Goal: Task Accomplishment & Management: Complete application form

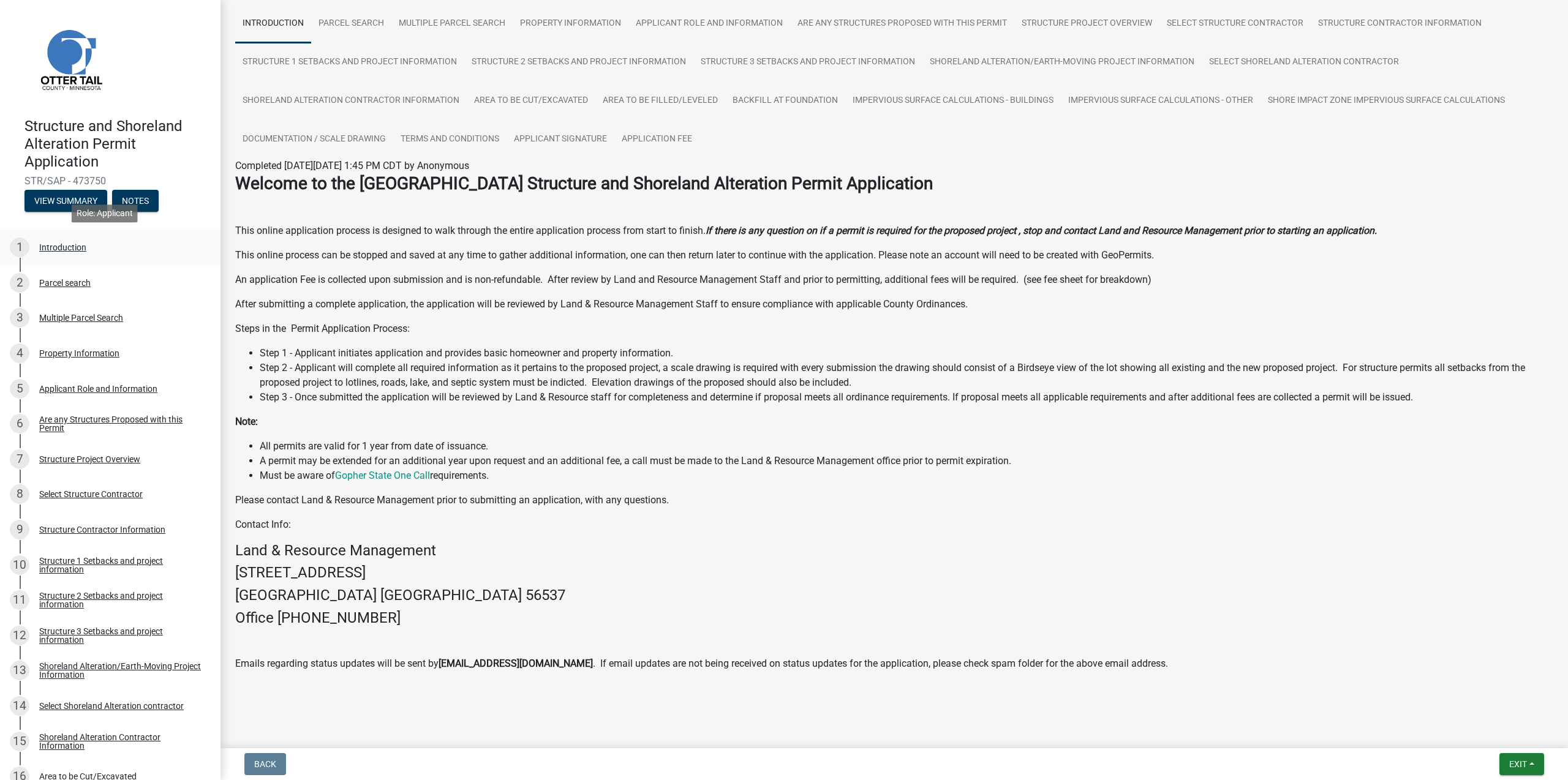
click at [47, 247] on div "Introduction" at bounding box center [63, 247] width 47 height 8
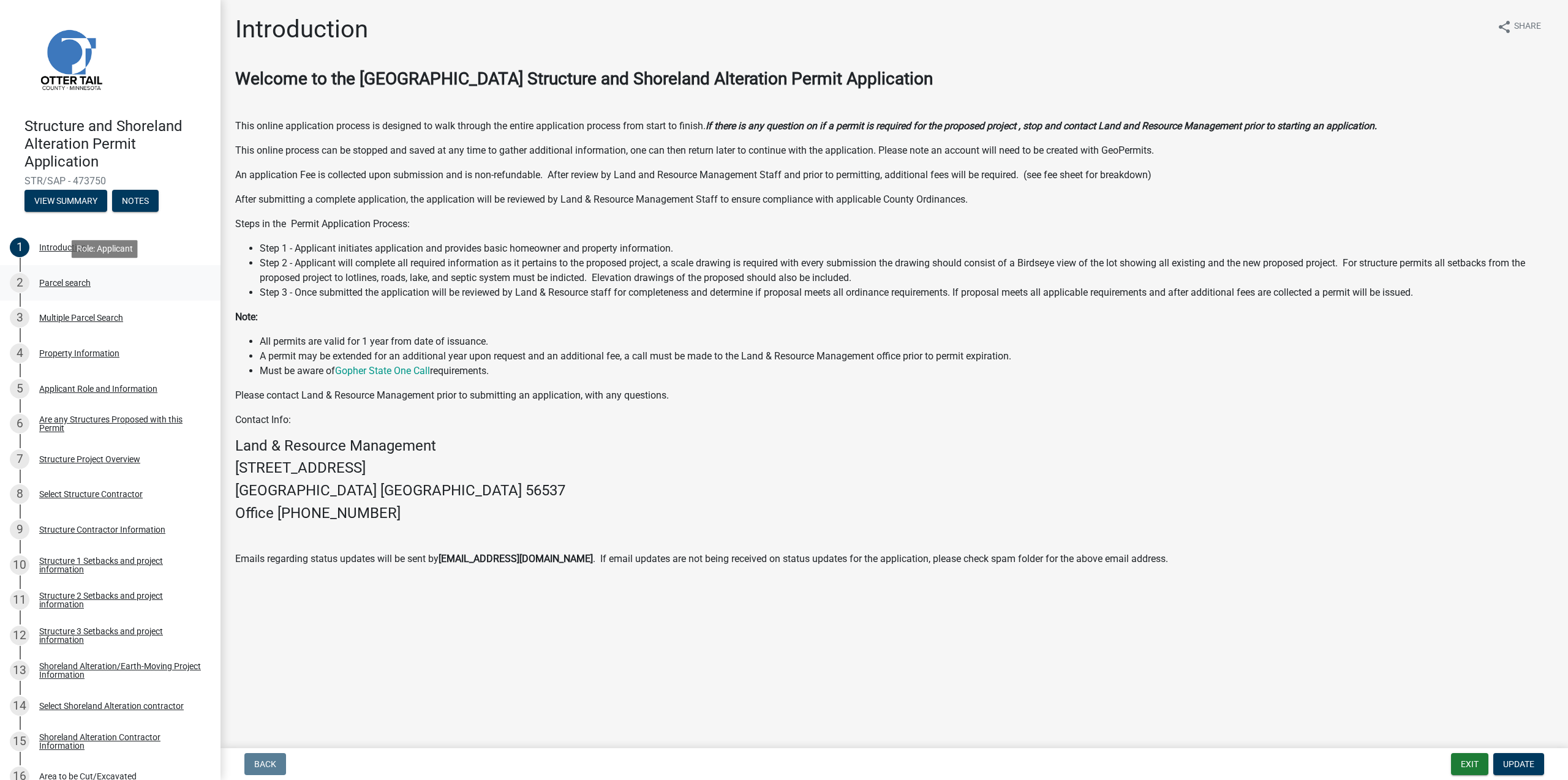
click at [60, 283] on div "Parcel search" at bounding box center [65, 283] width 51 height 8
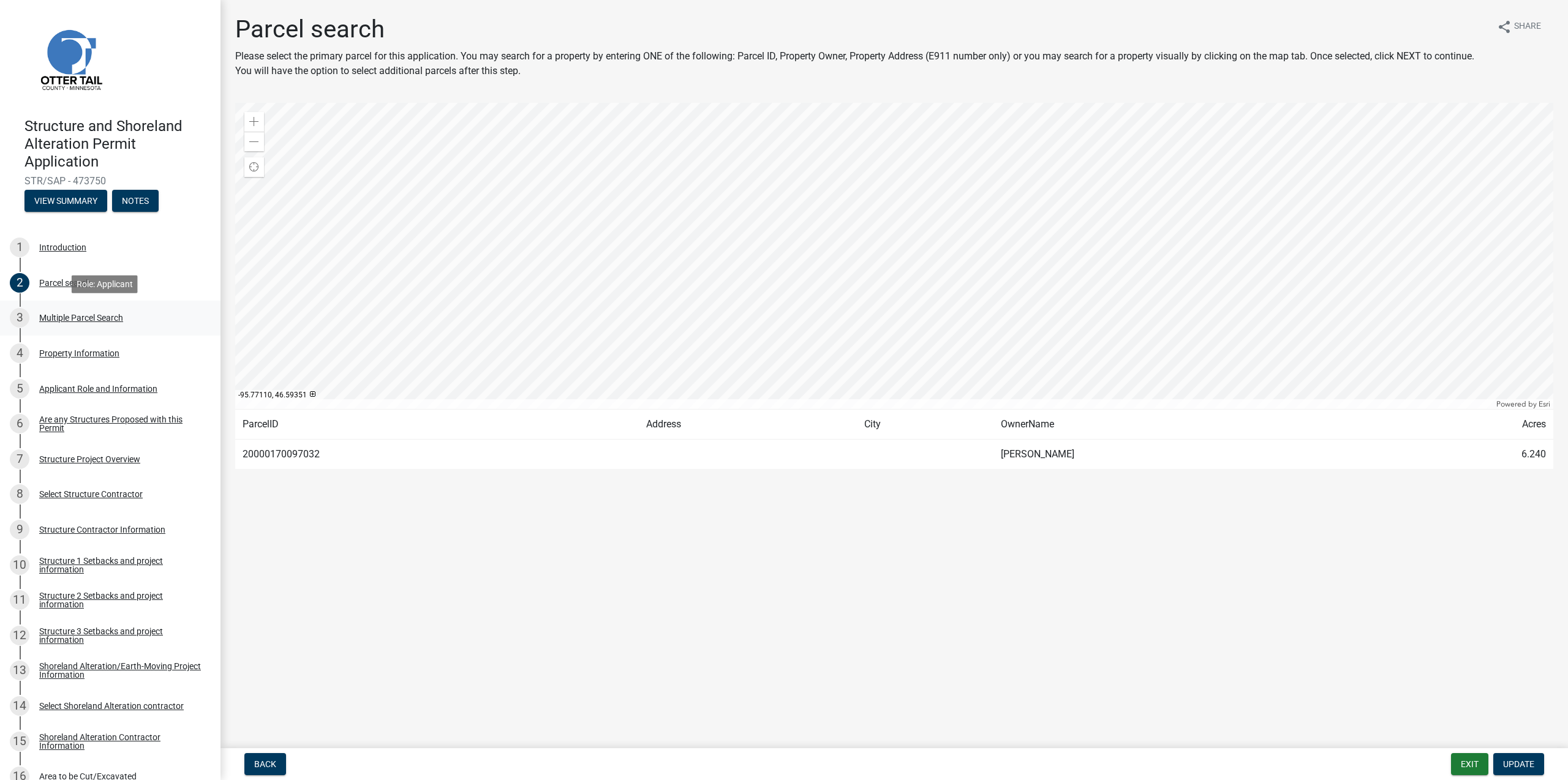
click at [88, 318] on div "Multiple Parcel Search" at bounding box center [81, 317] width 84 height 8
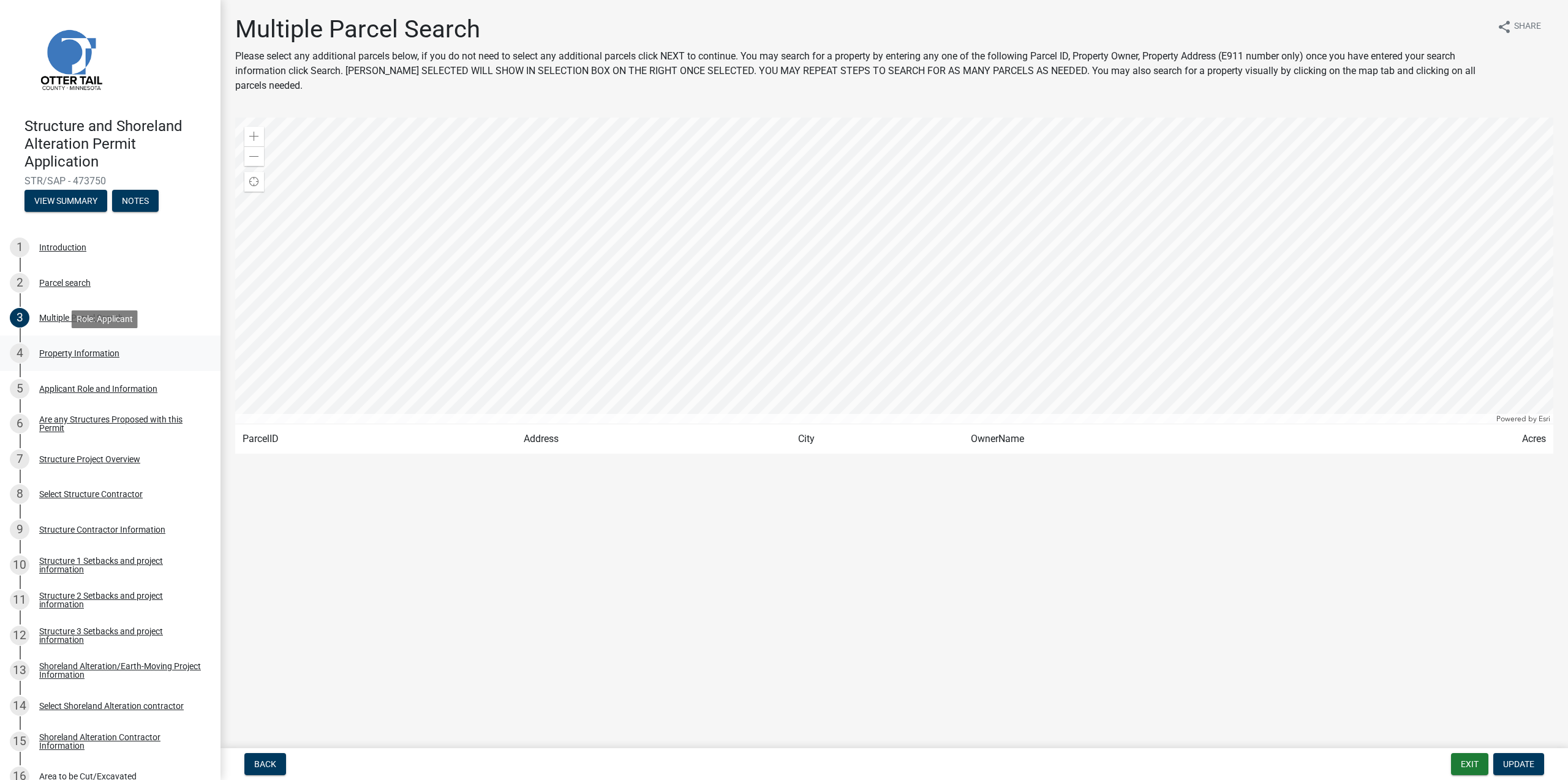
click at [76, 356] on div "Property Information" at bounding box center [79, 353] width 80 height 8
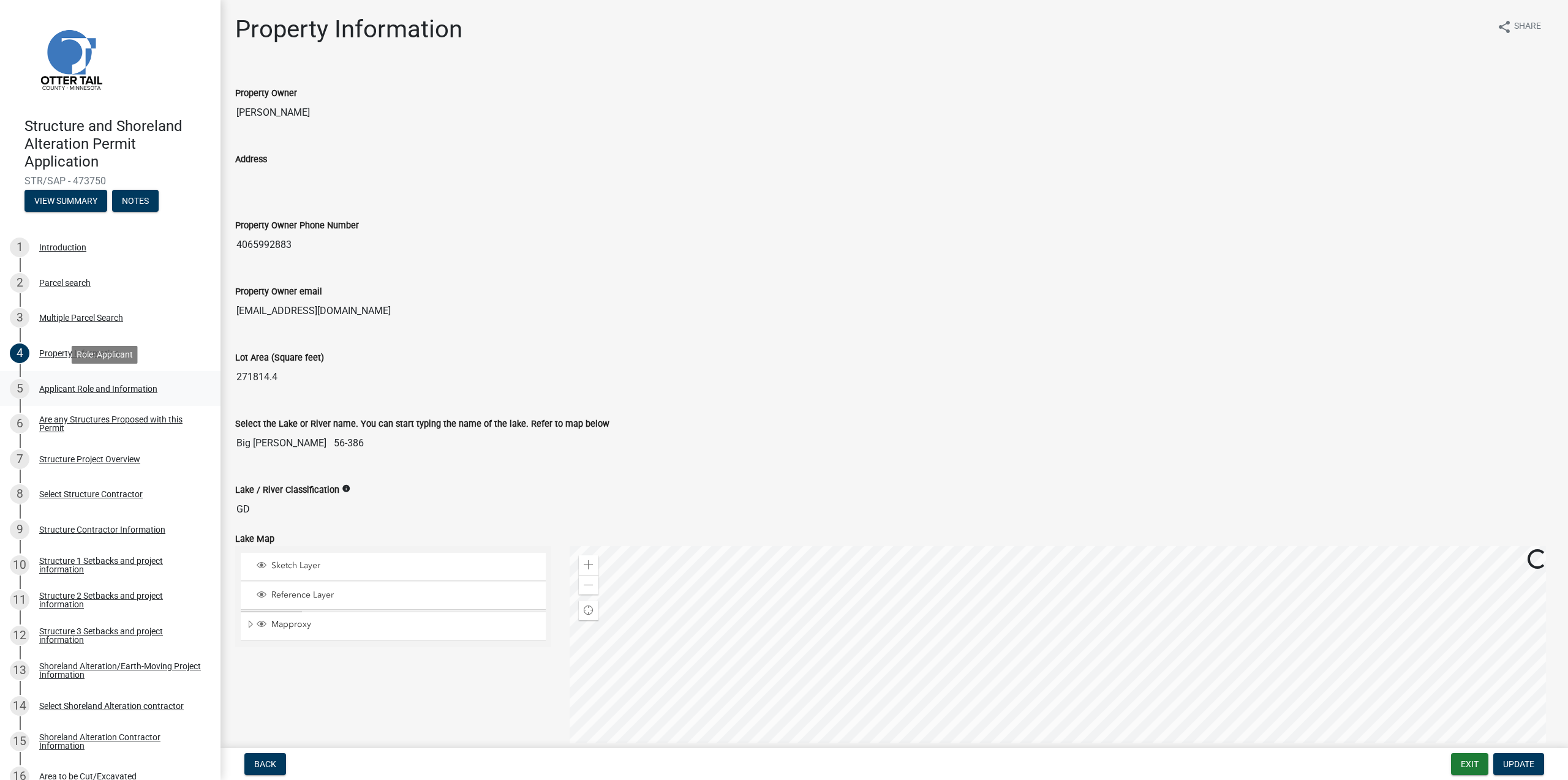
click at [61, 394] on div "5 Applicant Role and Information" at bounding box center [105, 388] width 191 height 20
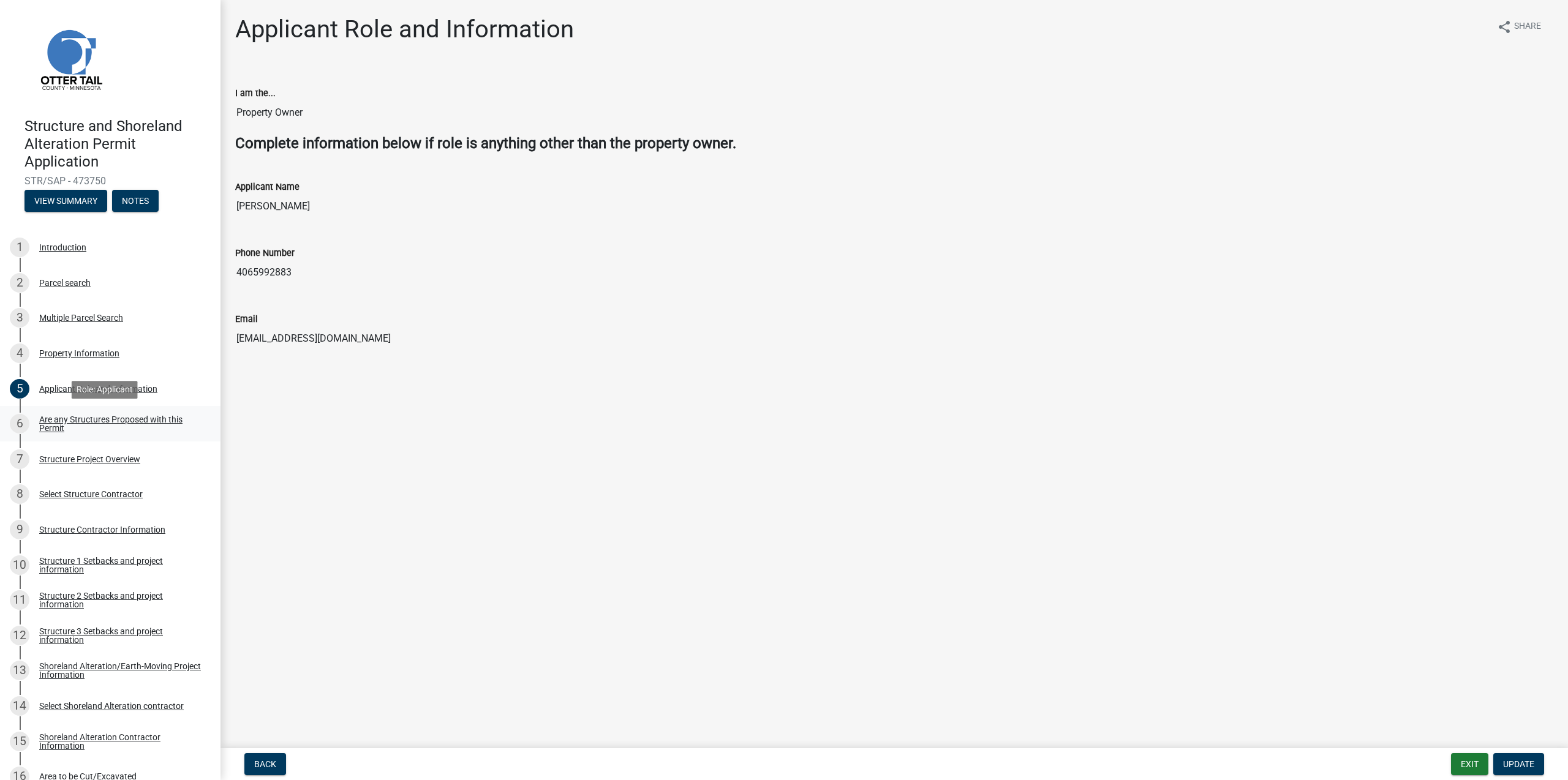
click at [51, 420] on div "Are any Structures Proposed with this Permit" at bounding box center [120, 424] width 162 height 17
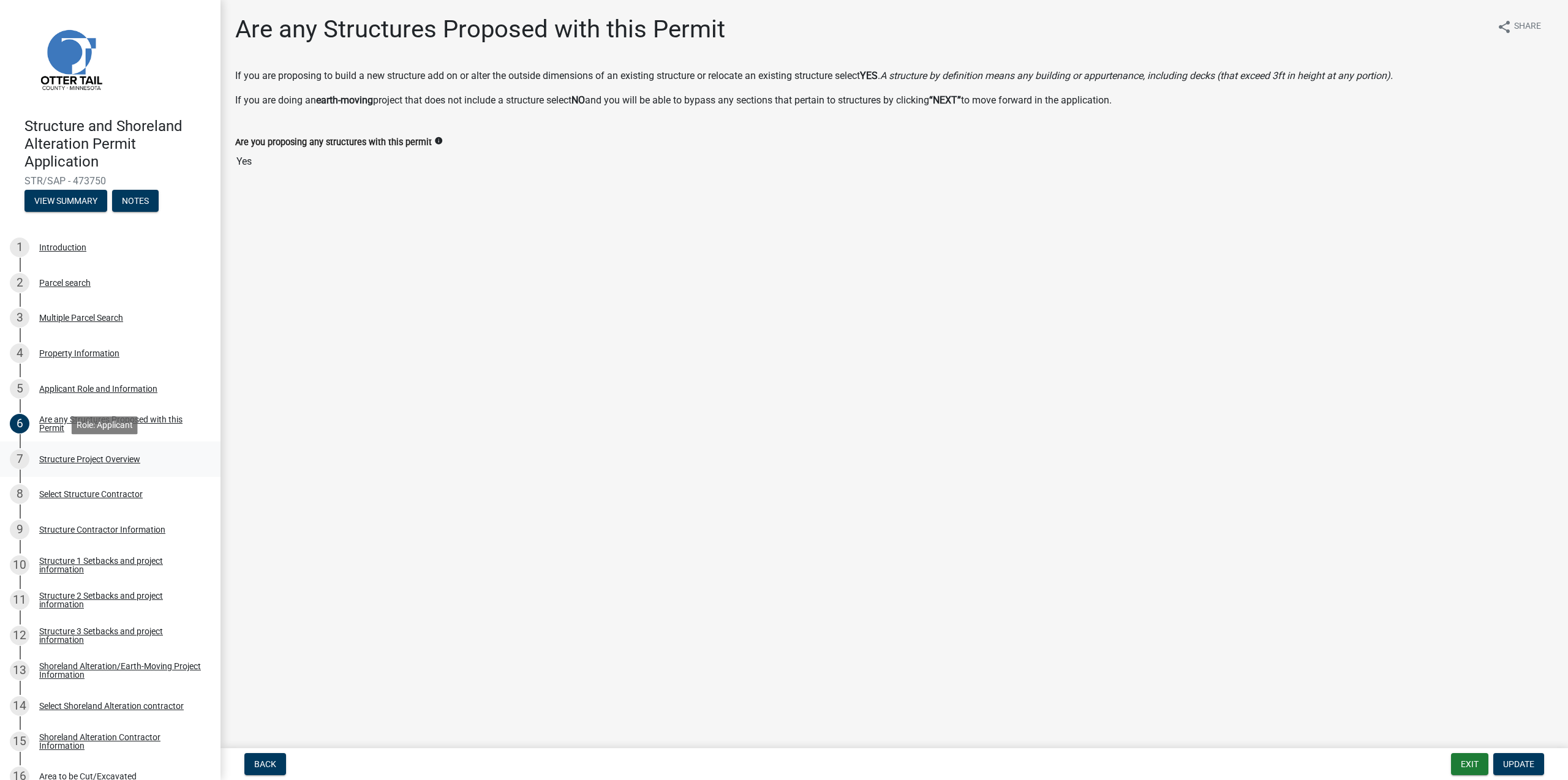
click at [88, 463] on div "Structure Project Overview" at bounding box center [90, 459] width 101 height 8
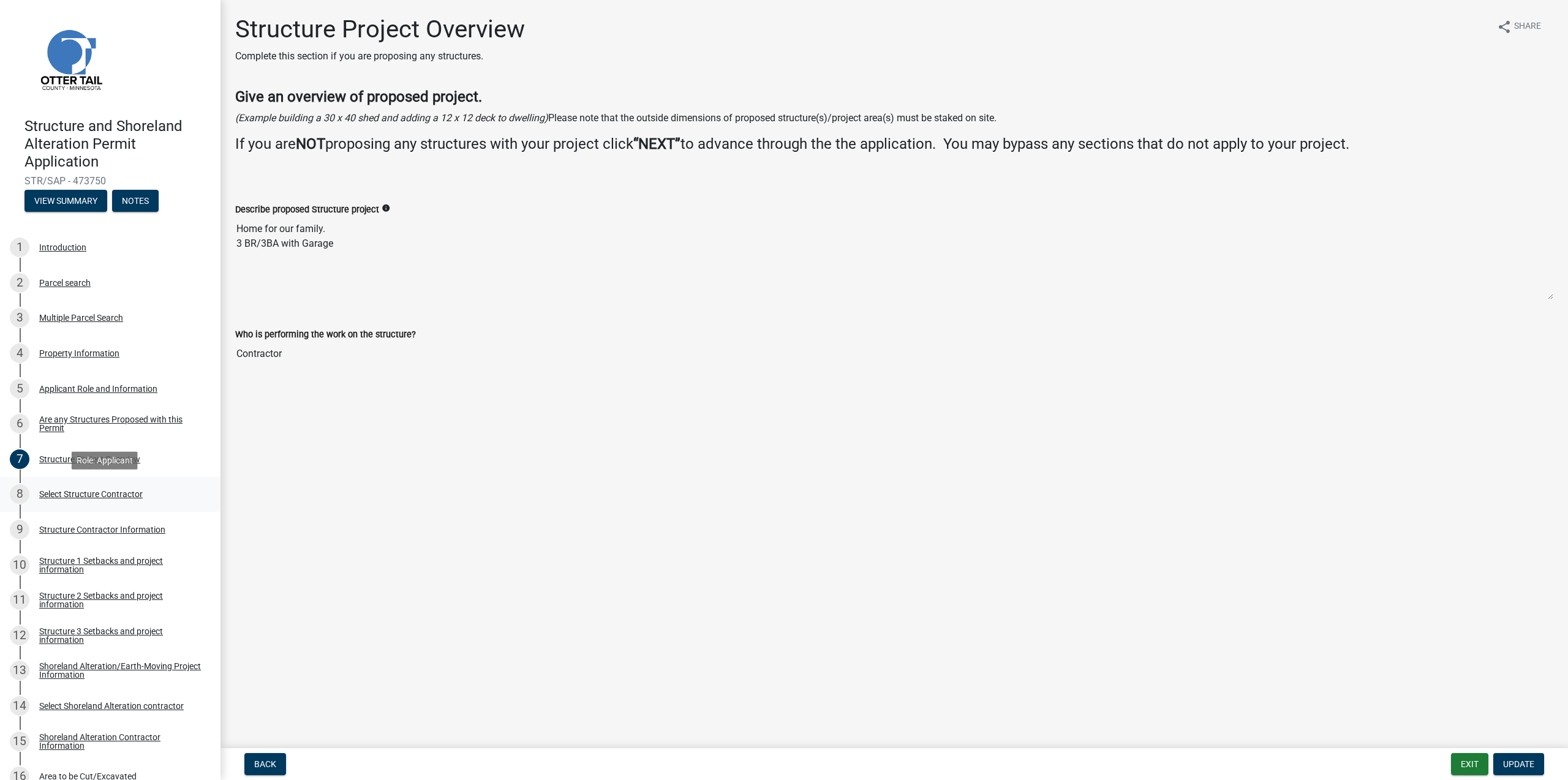
click at [83, 494] on div "Select Structure Contractor" at bounding box center [90, 494] width 103 height 8
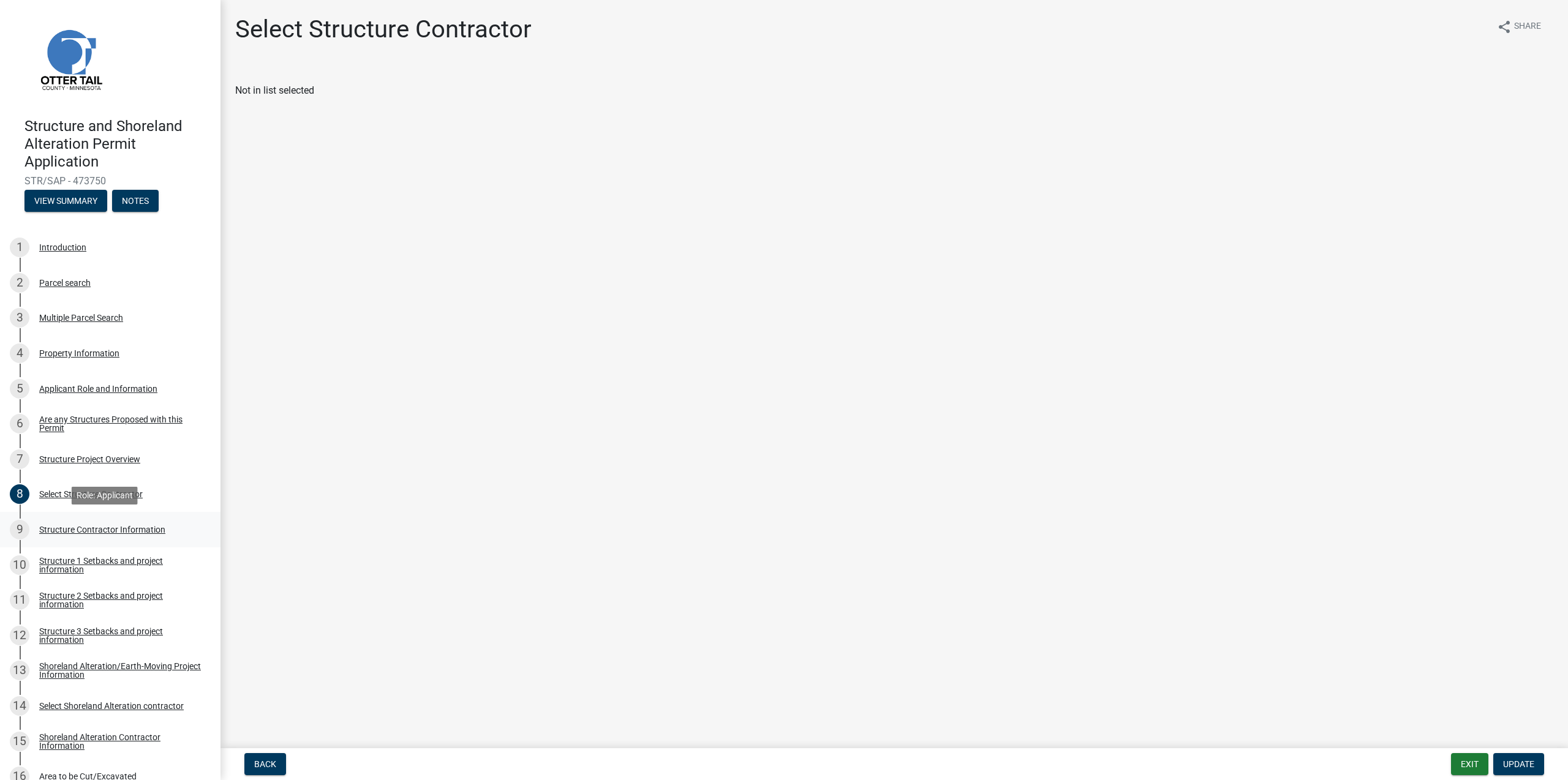
click at [73, 535] on div "9 Structure Contractor Information" at bounding box center [105, 529] width 191 height 20
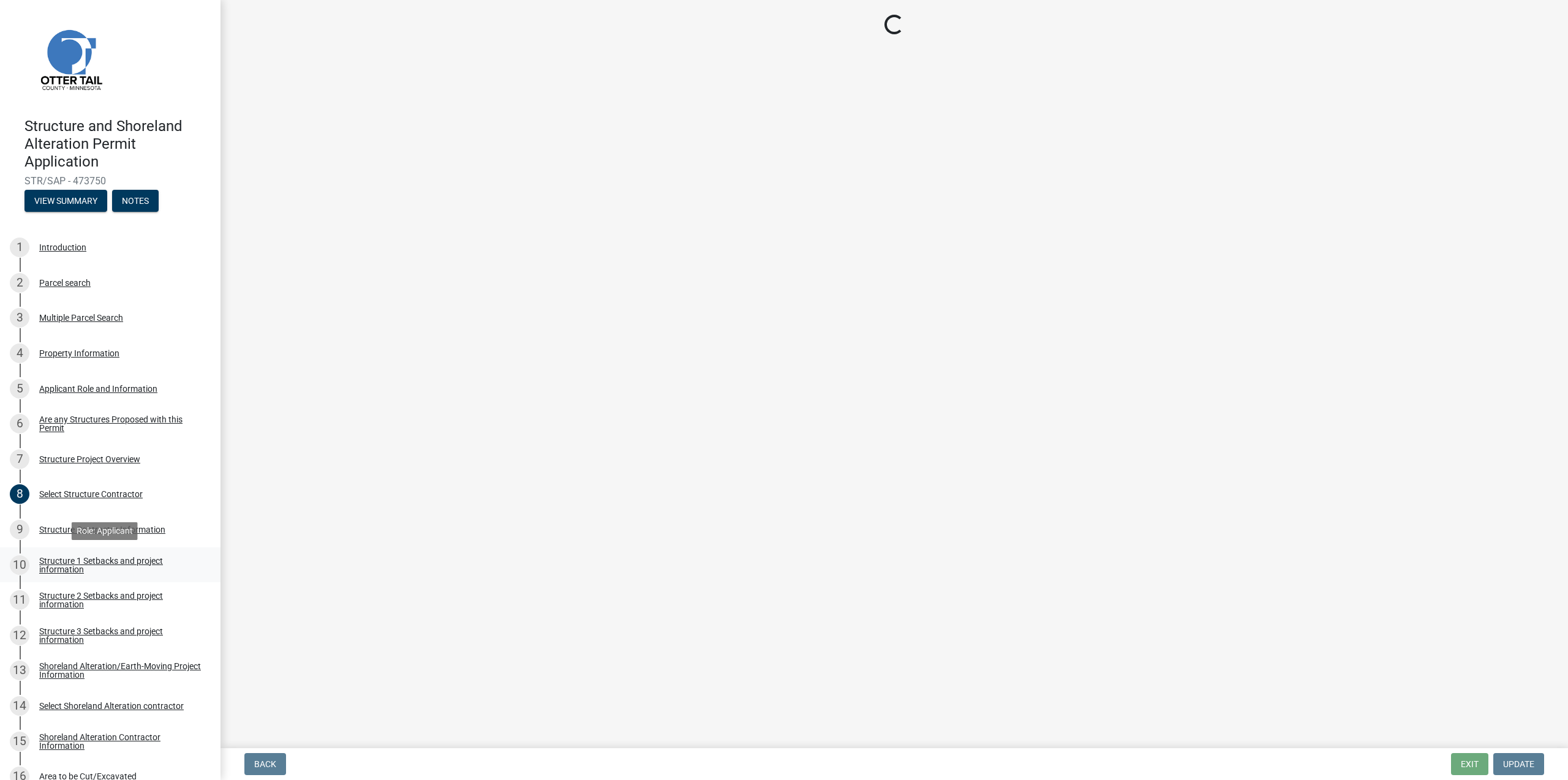
click at [71, 568] on div "Structure 1 Setbacks and project information" at bounding box center [120, 565] width 162 height 17
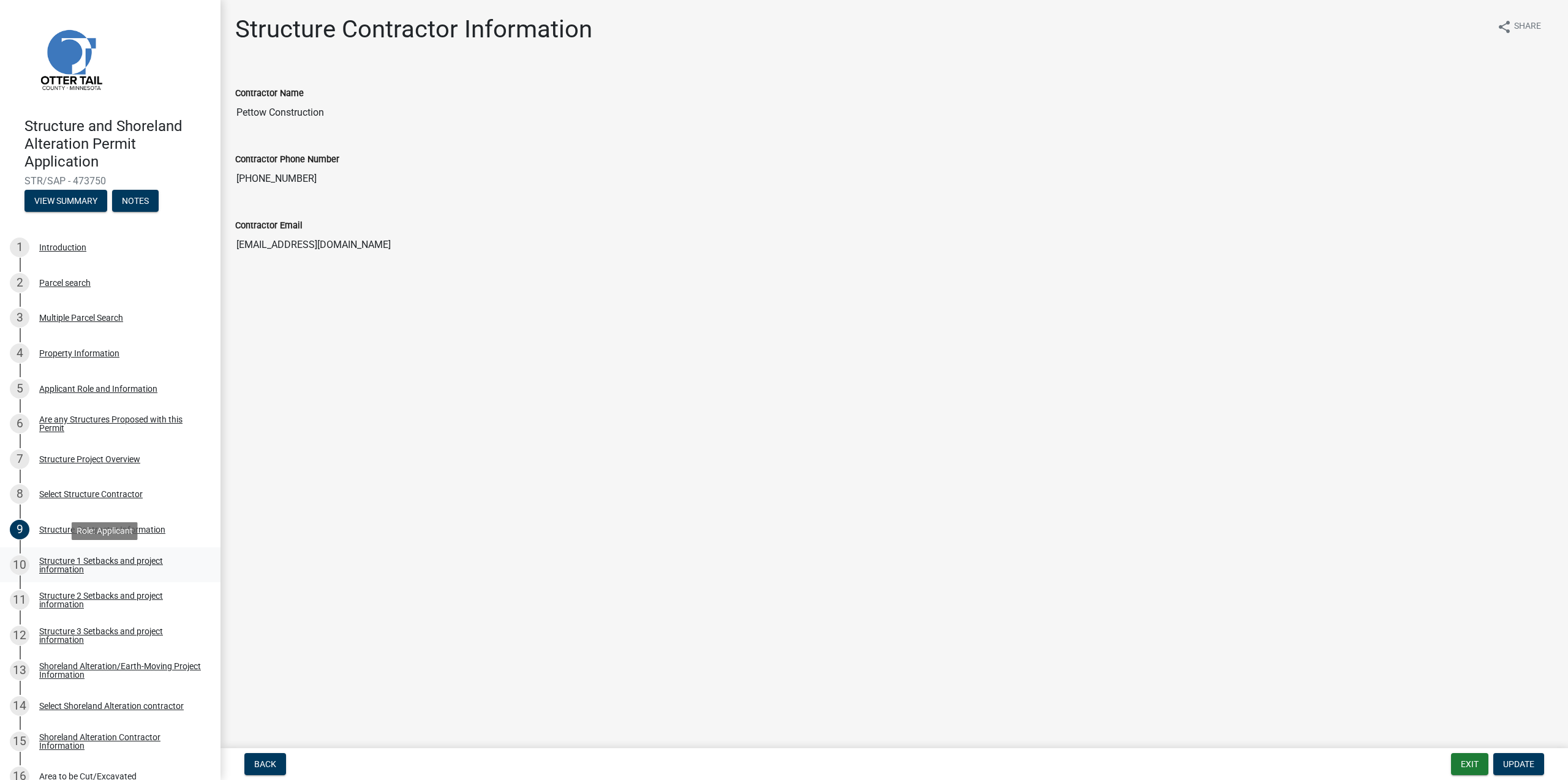
click at [71, 569] on div "Structure 1 Setbacks and project information" at bounding box center [120, 565] width 162 height 17
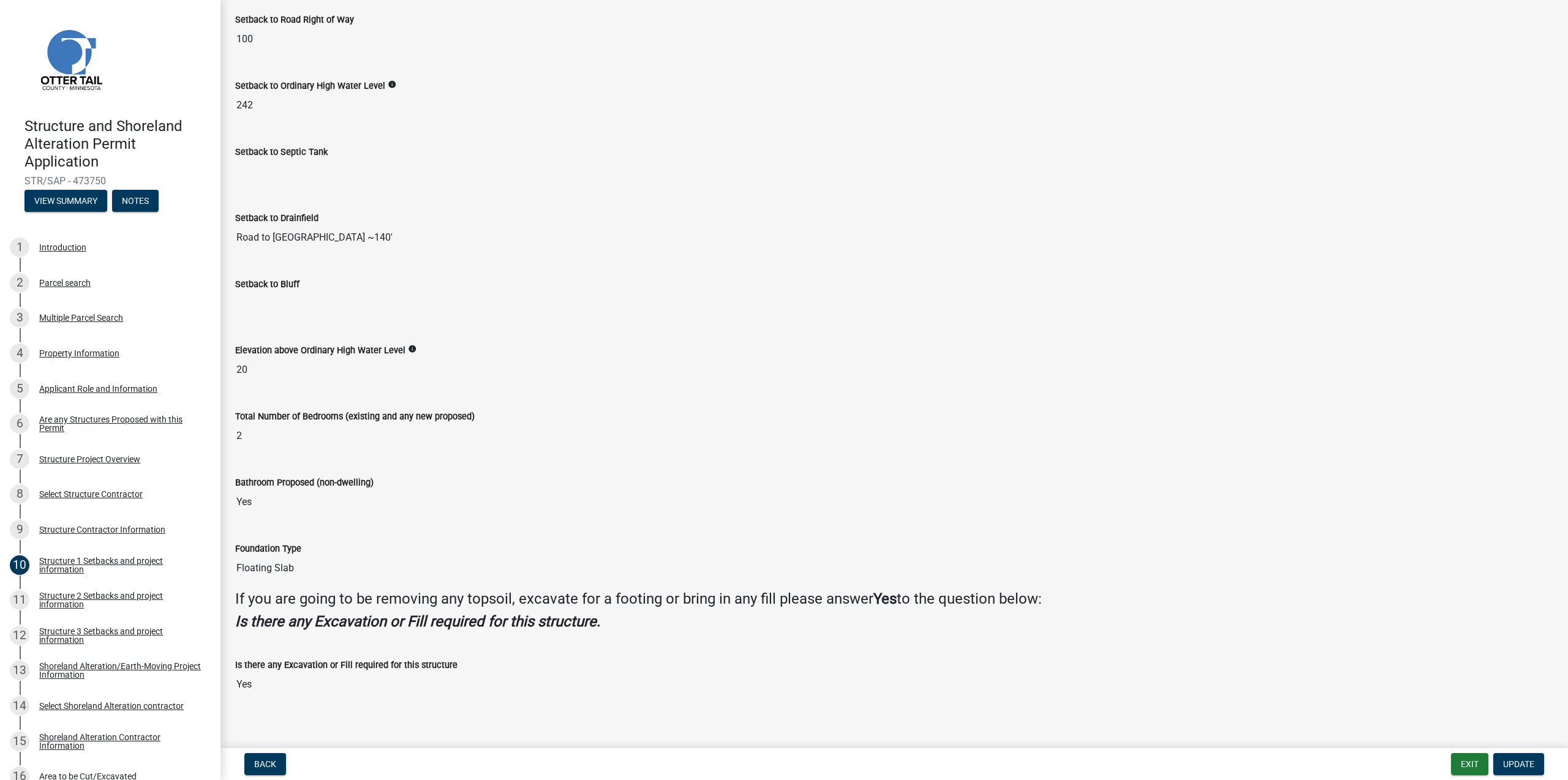
scroll to position [870, 0]
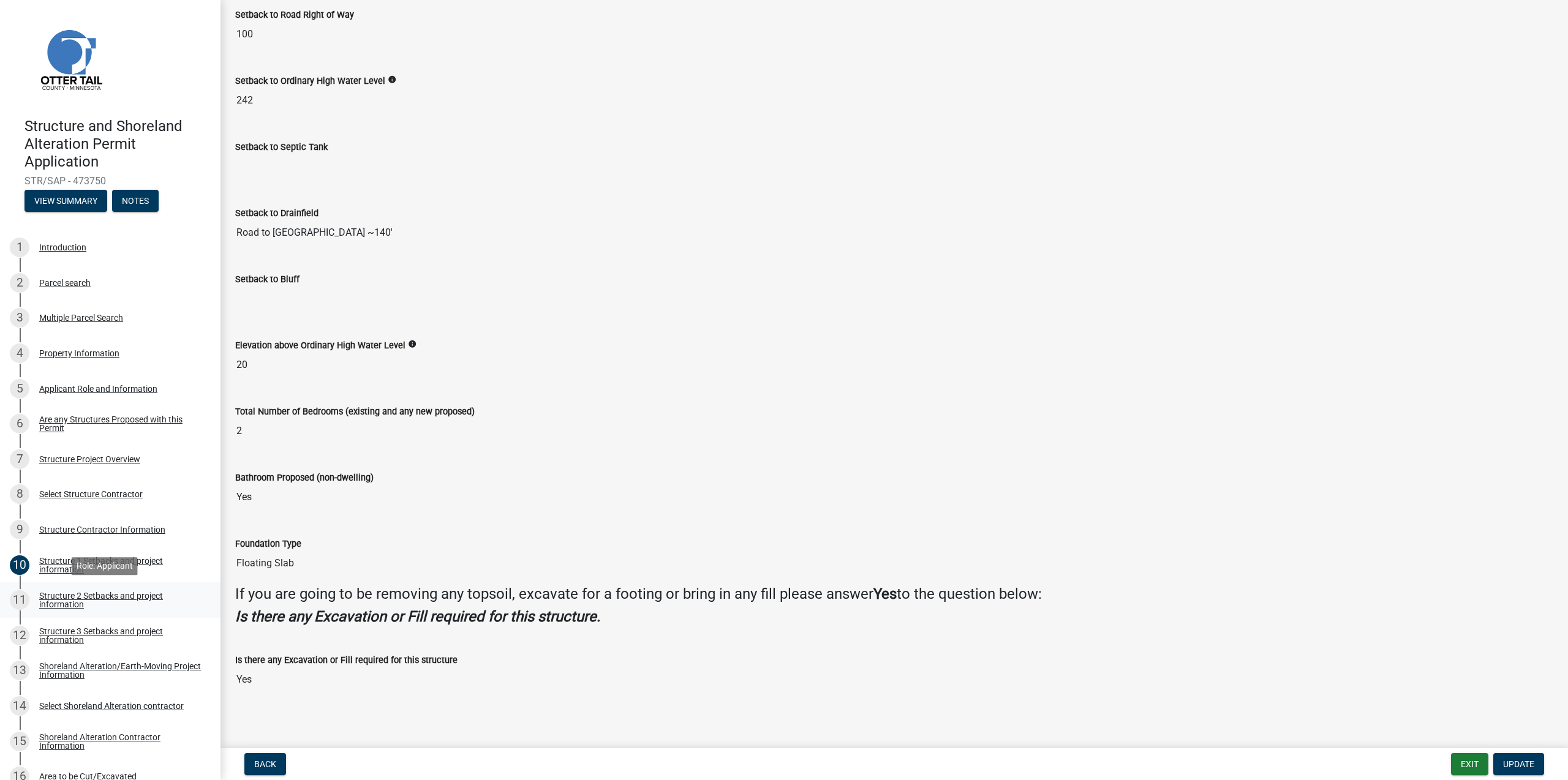
click at [61, 602] on div "Structure 2 Setbacks and project information" at bounding box center [120, 600] width 162 height 17
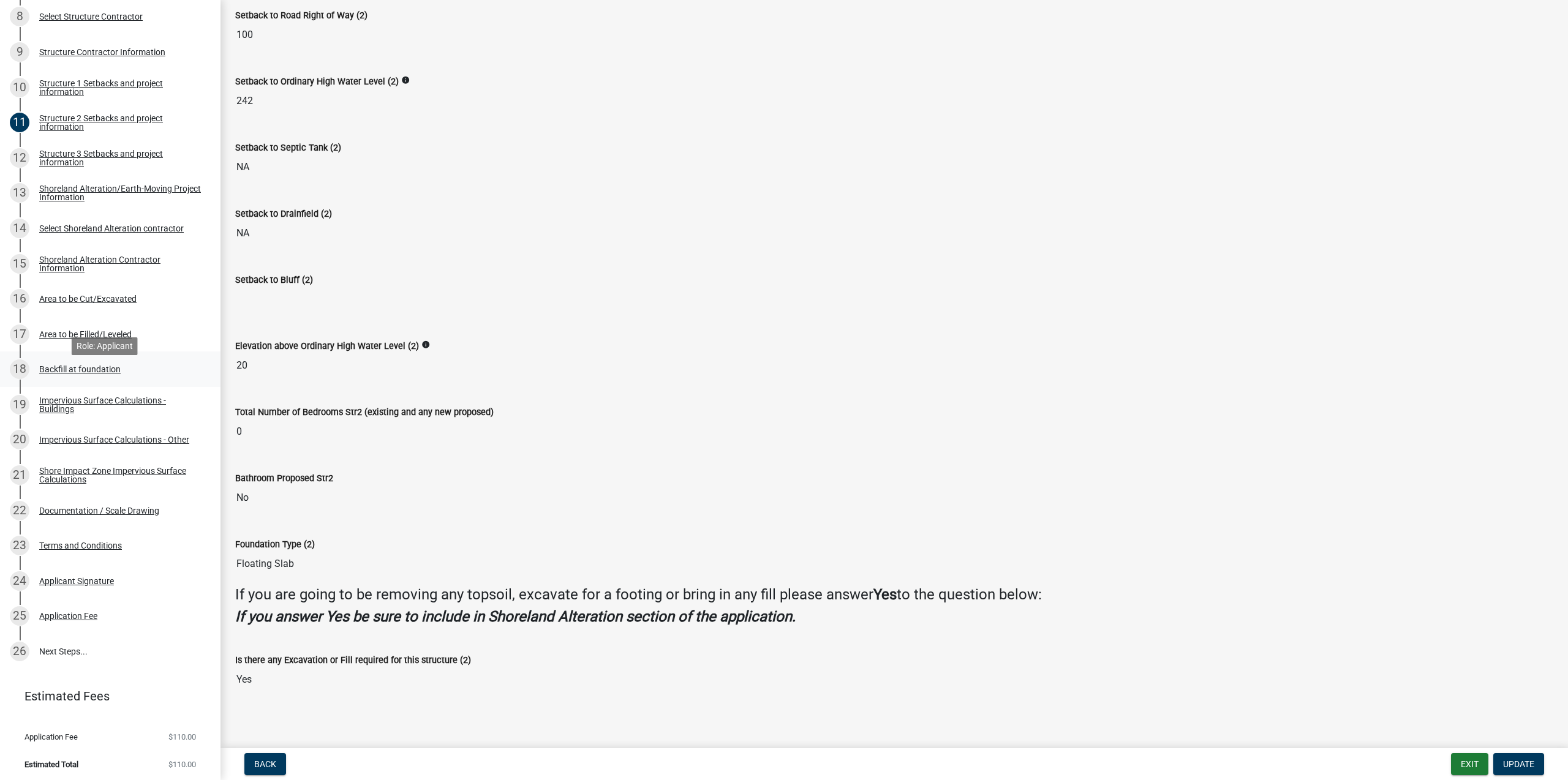
scroll to position [481, 0]
